Goal: Information Seeking & Learning: Understand process/instructions

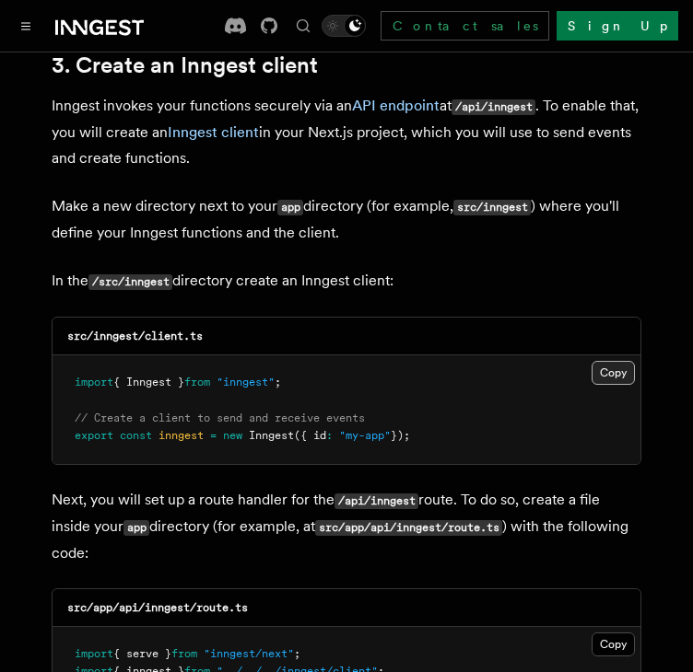
scroll to position [2202, 0]
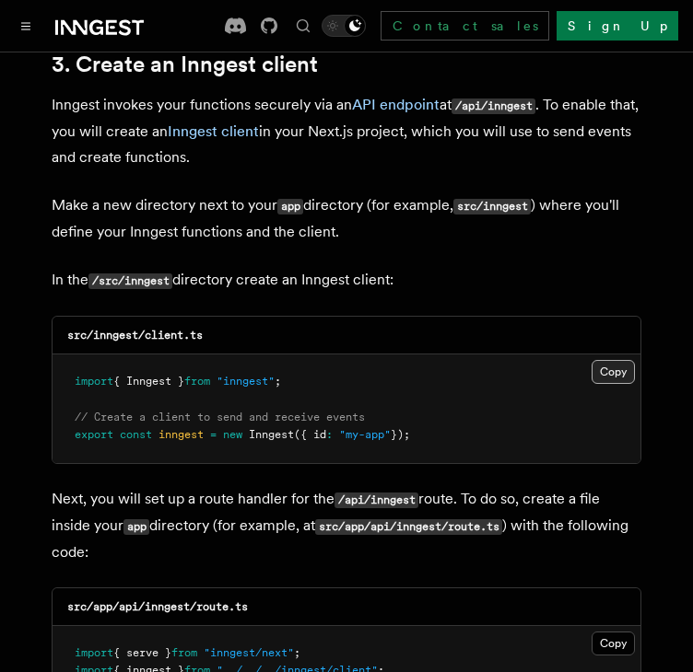
click at [619, 360] on button "Copy Copied" at bounding box center [612, 372] width 43 height 24
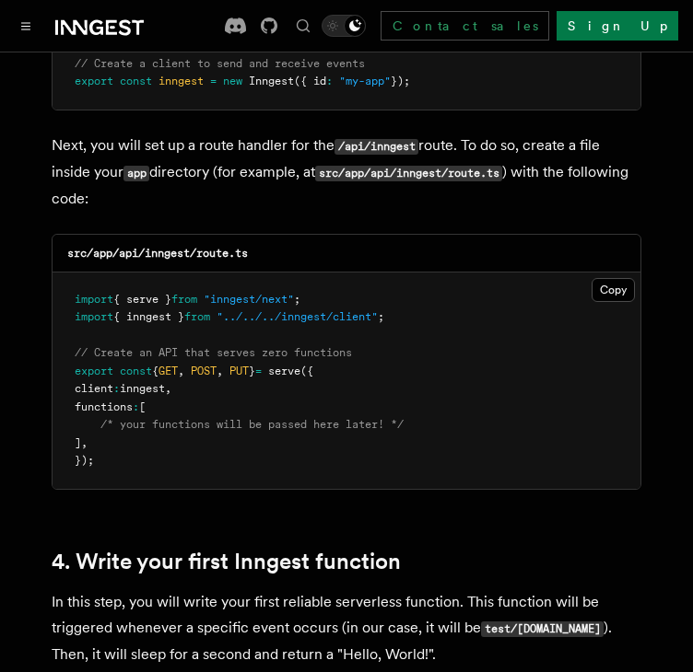
scroll to position [2562, 0]
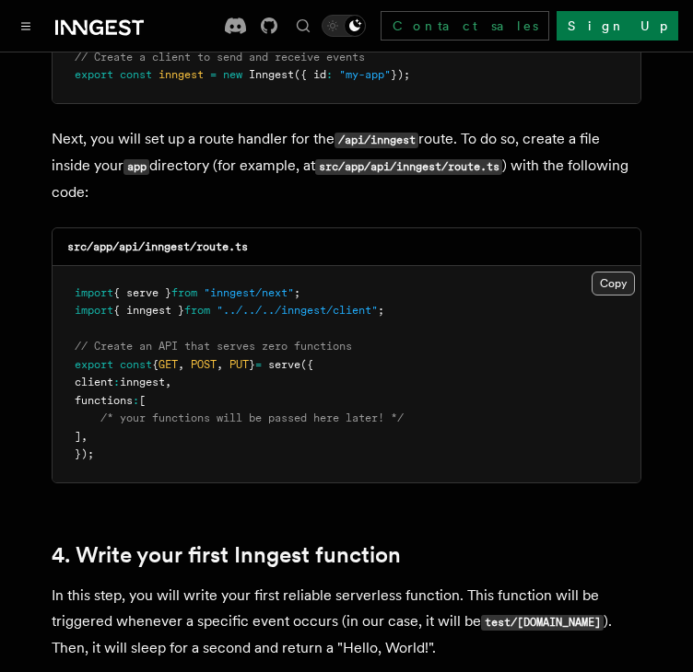
click at [605, 272] on button "Copy Copied" at bounding box center [612, 284] width 43 height 24
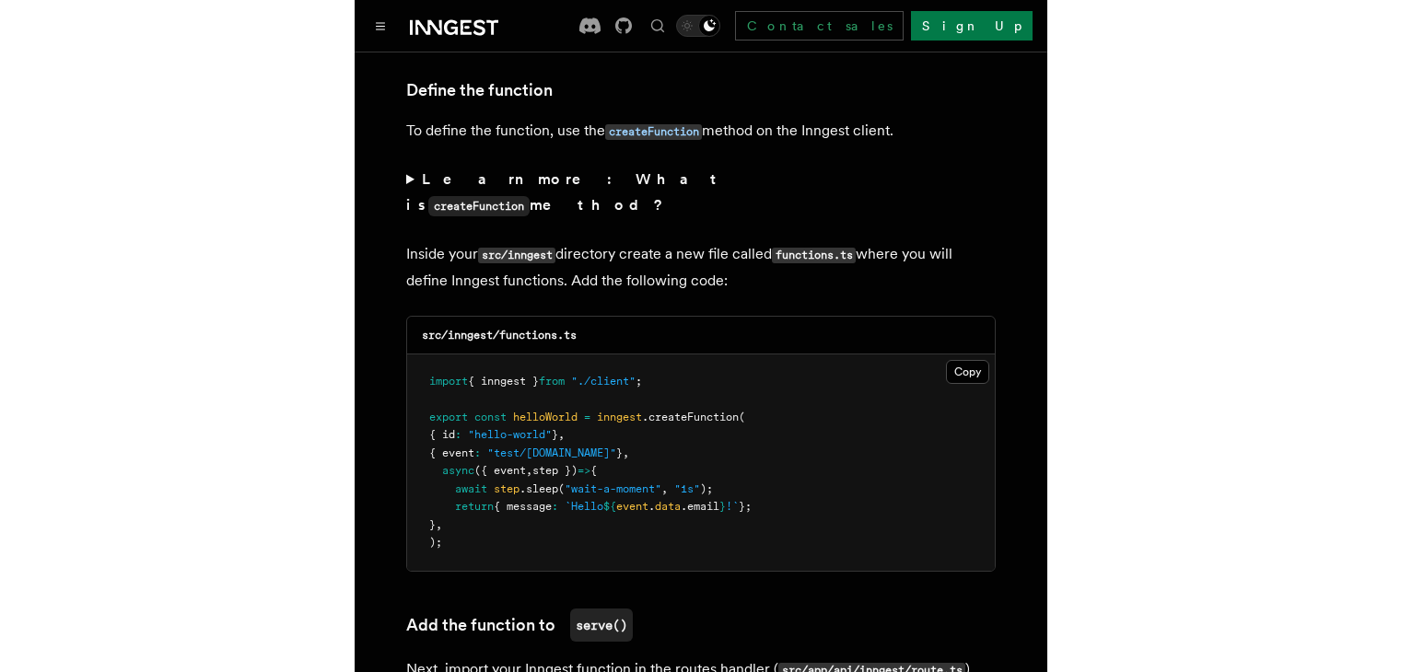
scroll to position [3189, 0]
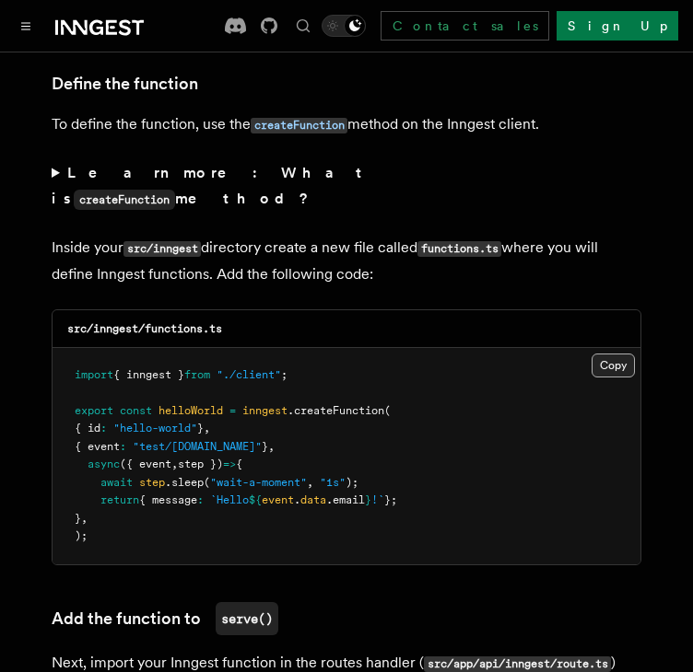
click at [608, 354] on button "Copy Copied" at bounding box center [612, 366] width 43 height 24
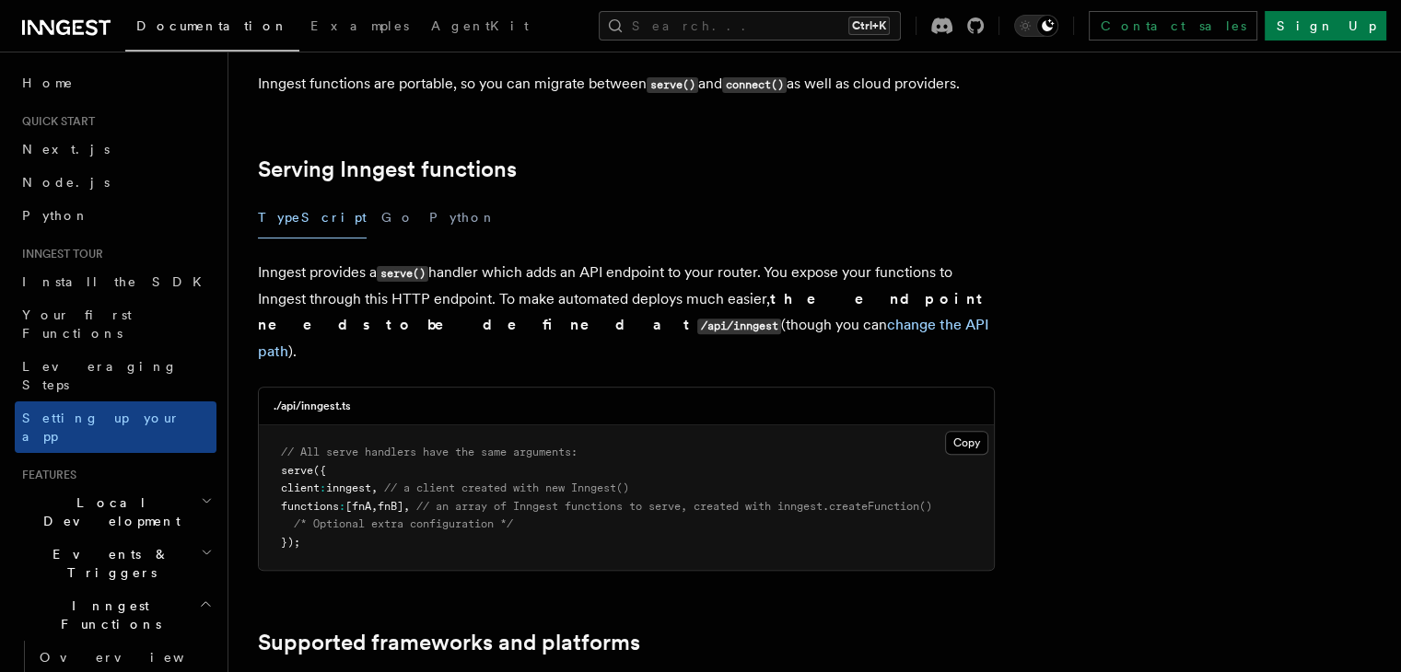
scroll to position [1175, 0]
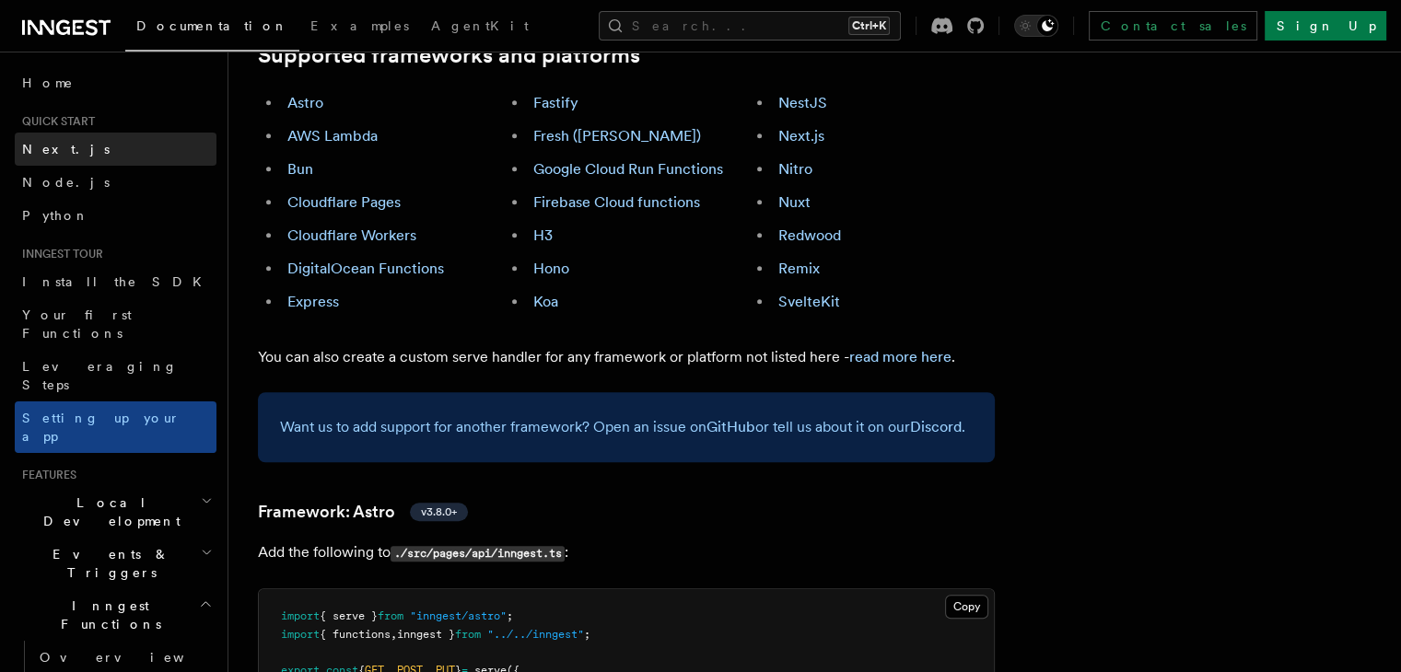
click at [64, 154] on link "Next.js" at bounding box center [116, 149] width 202 height 33
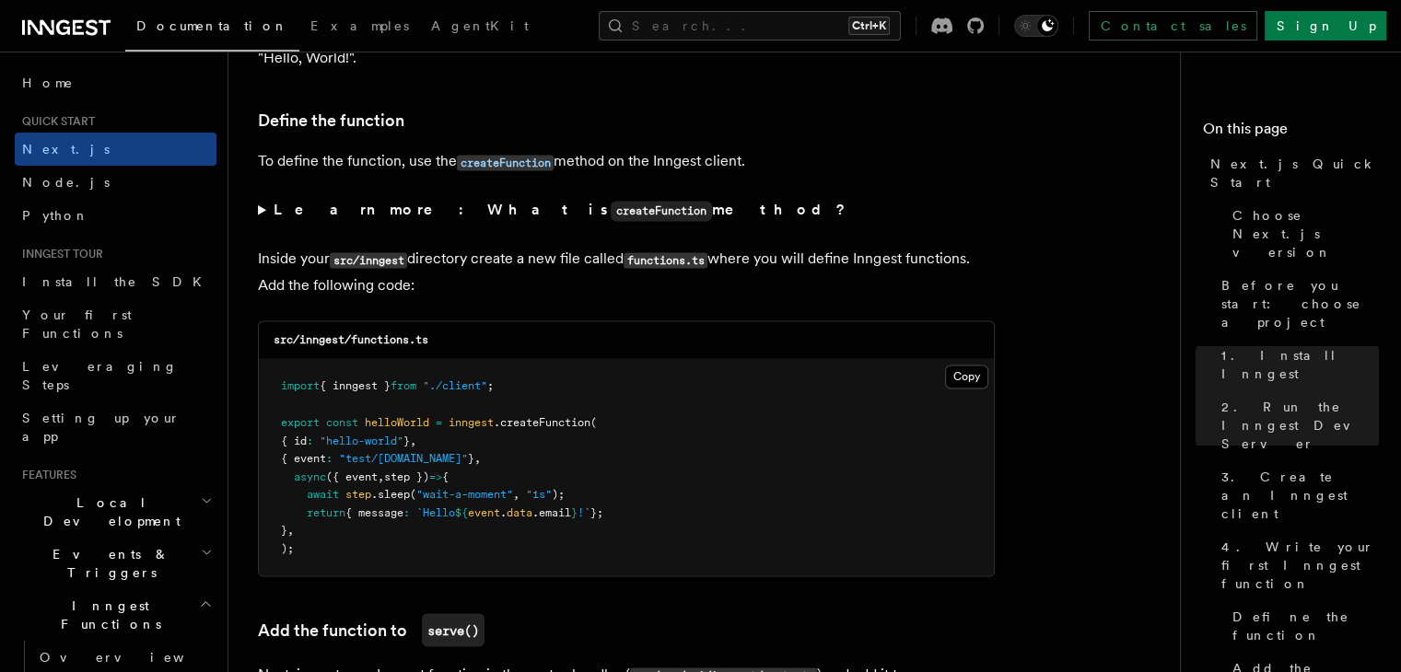
scroll to position [3098, 0]
